Goal: Find specific page/section: Find specific page/section

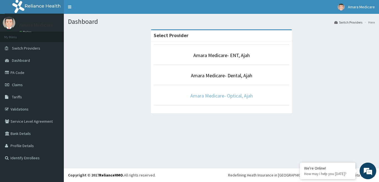
click at [203, 93] on link "Amara Medicare- Optical, Ajah" at bounding box center [221, 96] width 62 height 6
click at [203, 92] on p "Amara Medicare- Optical, Ajah" at bounding box center [221, 95] width 135 height 7
click at [208, 96] on link "Amara Medicare- Optical, Ajah" at bounding box center [221, 96] width 62 height 6
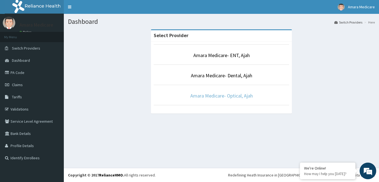
click at [208, 96] on link "Amara Medicare- Optical, Ajah" at bounding box center [221, 96] width 62 height 6
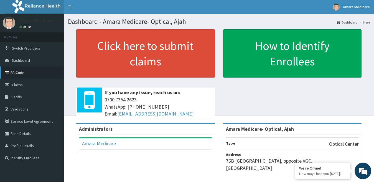
click at [21, 75] on link "PA Code" at bounding box center [32, 73] width 64 height 12
